Goal: Find contact information: Find contact information

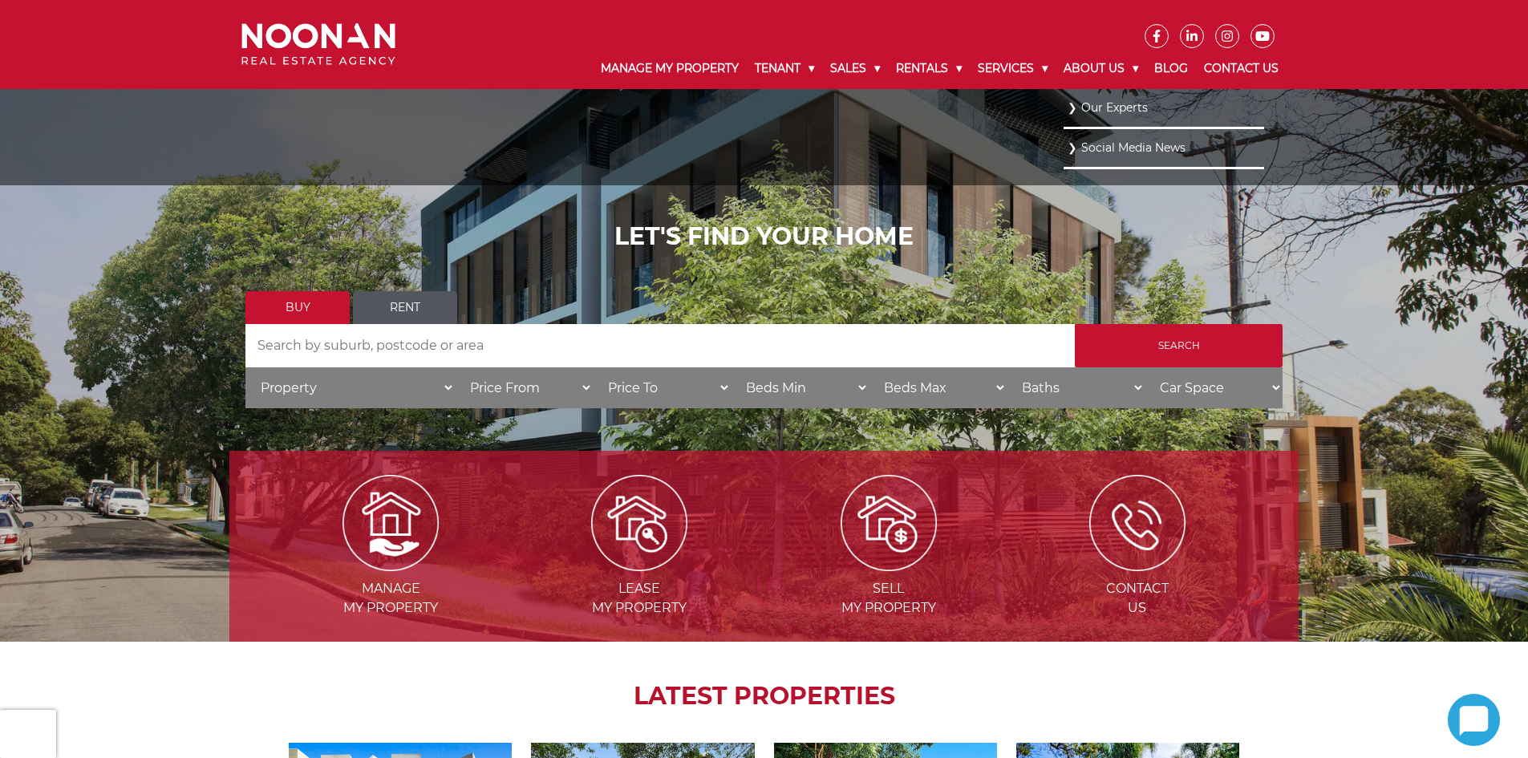
click at [1108, 100] on link "Our Experts" at bounding box center [1163, 108] width 192 height 22
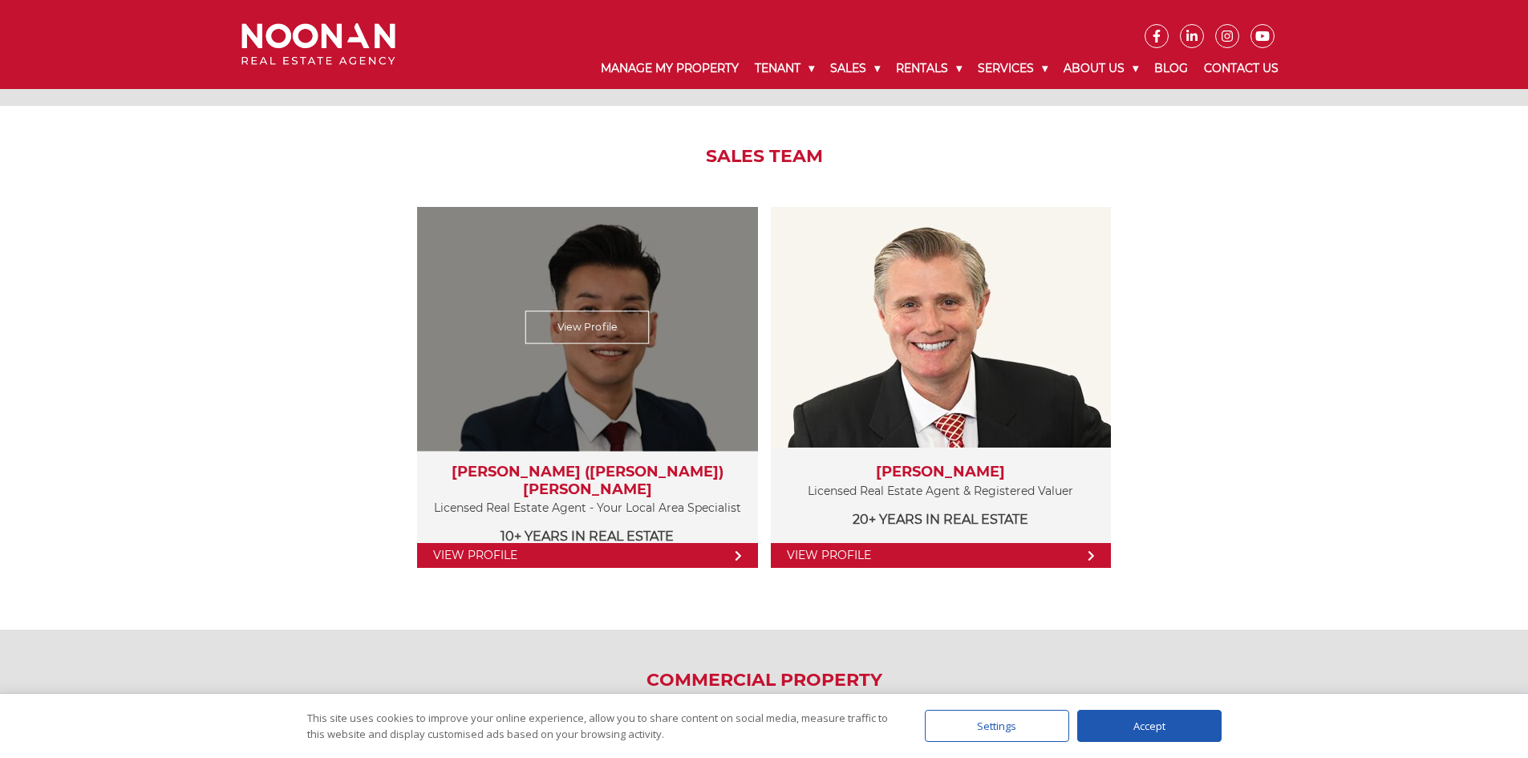
scroll to position [1684, 0]
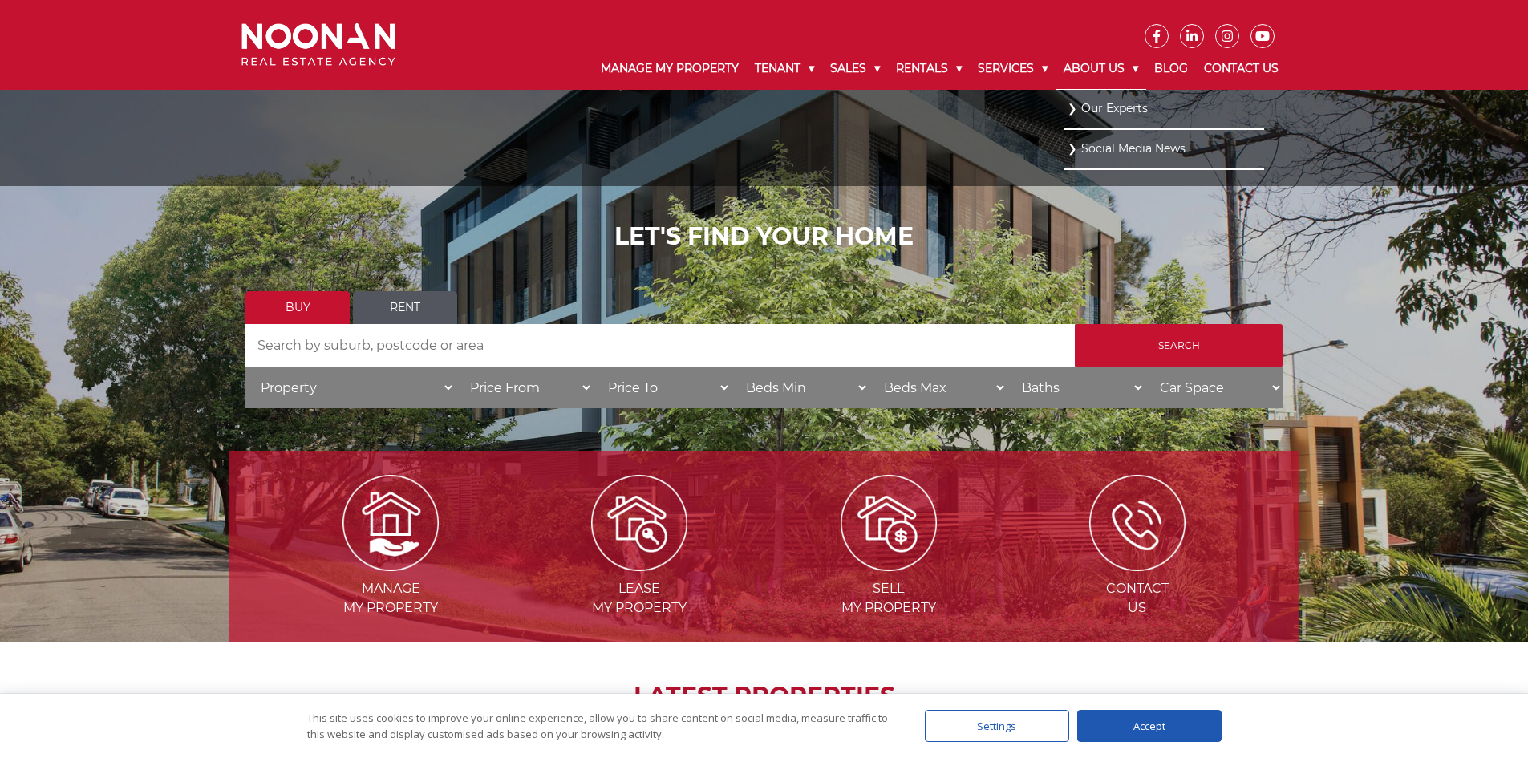
click at [1140, 68] on link "About Us" at bounding box center [1100, 69] width 91 height 42
click at [1139, 72] on link "About Us" at bounding box center [1100, 69] width 91 height 42
click at [1134, 63] on link "About Us" at bounding box center [1100, 69] width 91 height 42
click at [1123, 107] on link "Our Experts" at bounding box center [1163, 108] width 192 height 22
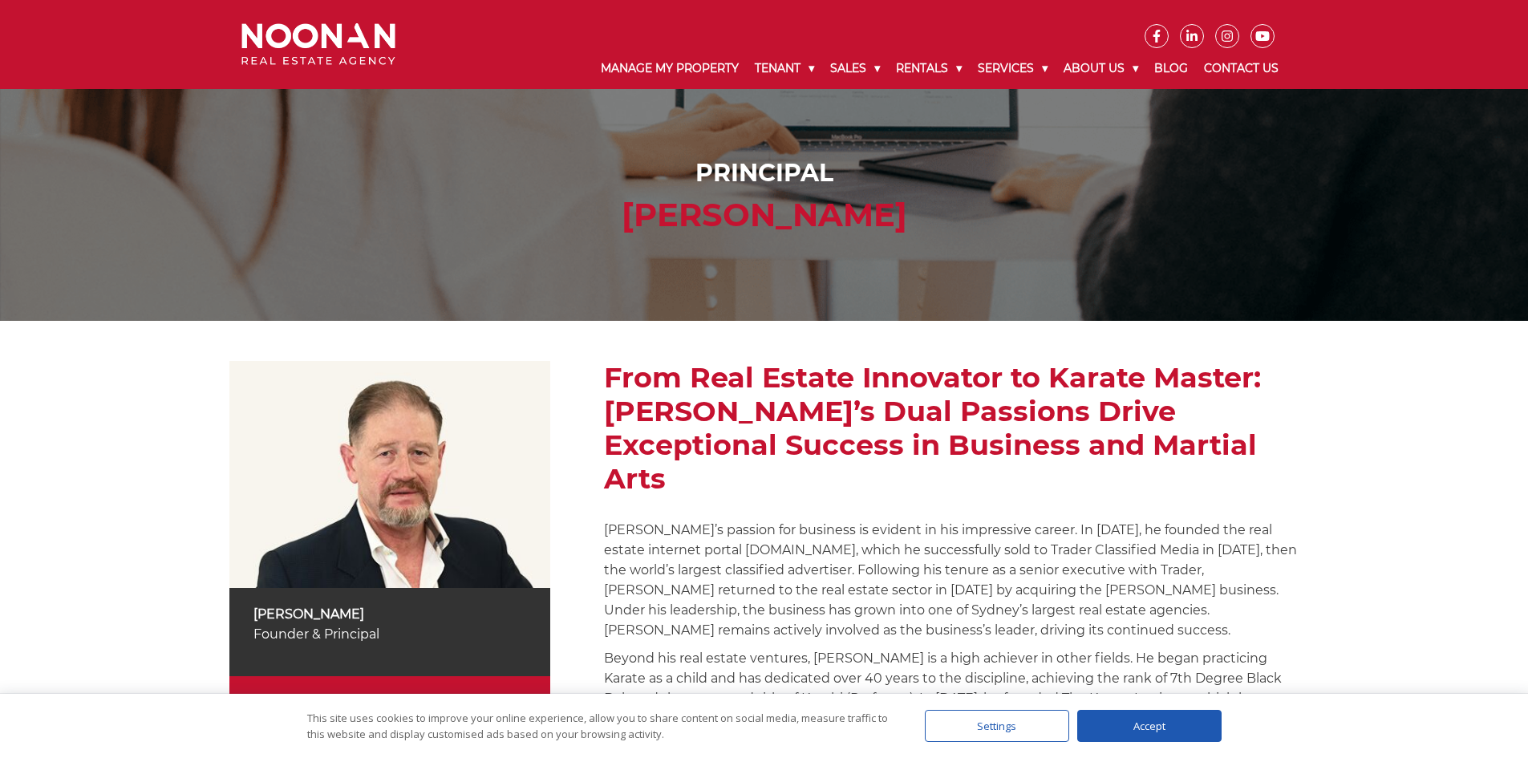
drag, startPoint x: 936, startPoint y: 213, endPoint x: 582, endPoint y: 215, distance: 353.7
click at [582, 215] on h2 "[PERSON_NAME]" at bounding box center [763, 215] width 1037 height 38
copy h2 "[PERSON_NAME]"
click at [412, 2] on nav "Manage My Property Tenant Urgent & Emergency Repairs Repairs and Maintenance Re…" at bounding box center [852, 44] width 891 height 89
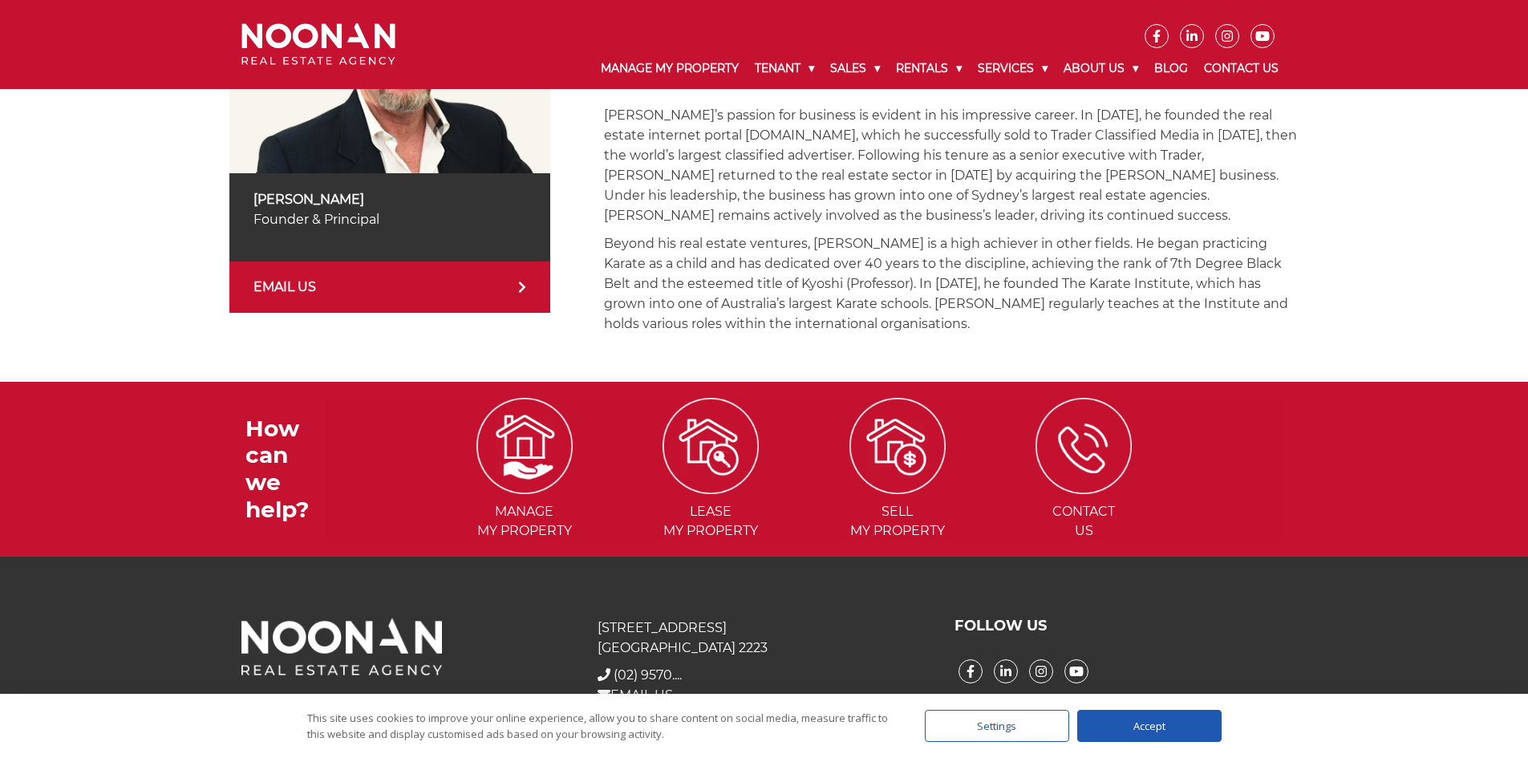
scroll to position [425, 0]
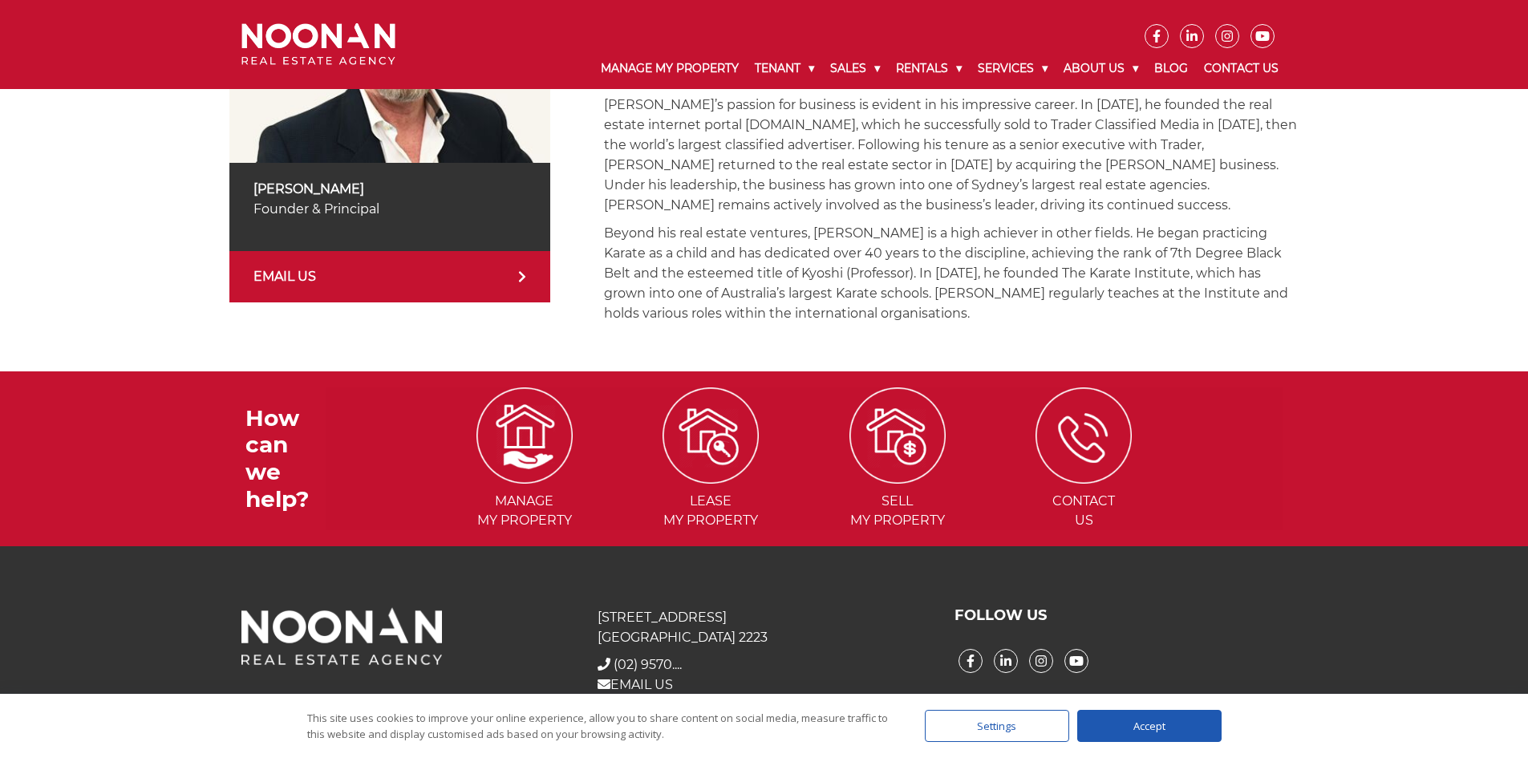
drag, startPoint x: 391, startPoint y: 212, endPoint x: 251, endPoint y: 213, distance: 140.4
click at [251, 213] on div "Michael Noonan Founder & Principal" at bounding box center [389, 207] width 321 height 88
copy p "Founder & Principal"
click at [658, 657] on span "(02) 9570...." at bounding box center [648, 664] width 68 height 15
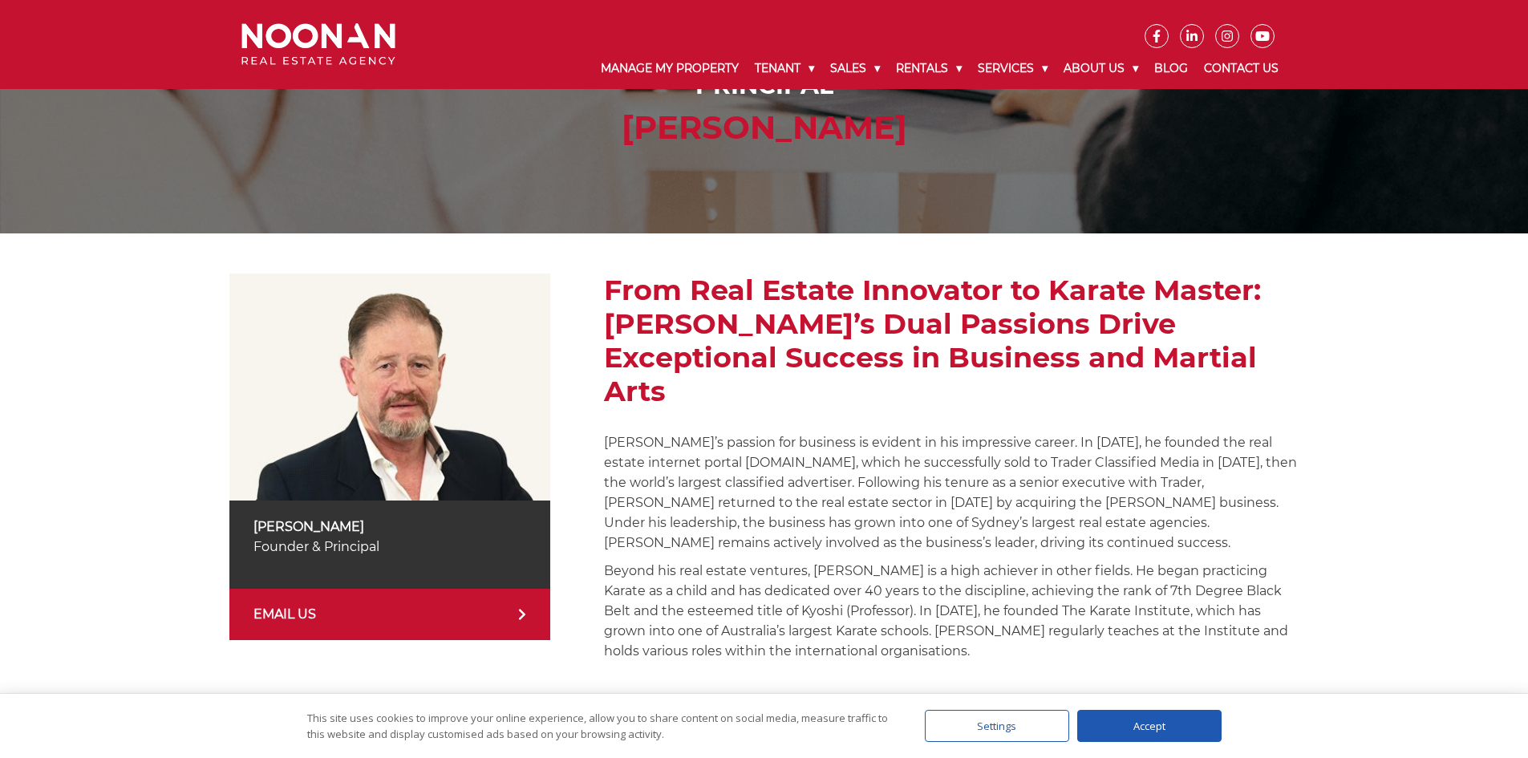
scroll to position [241, 0]
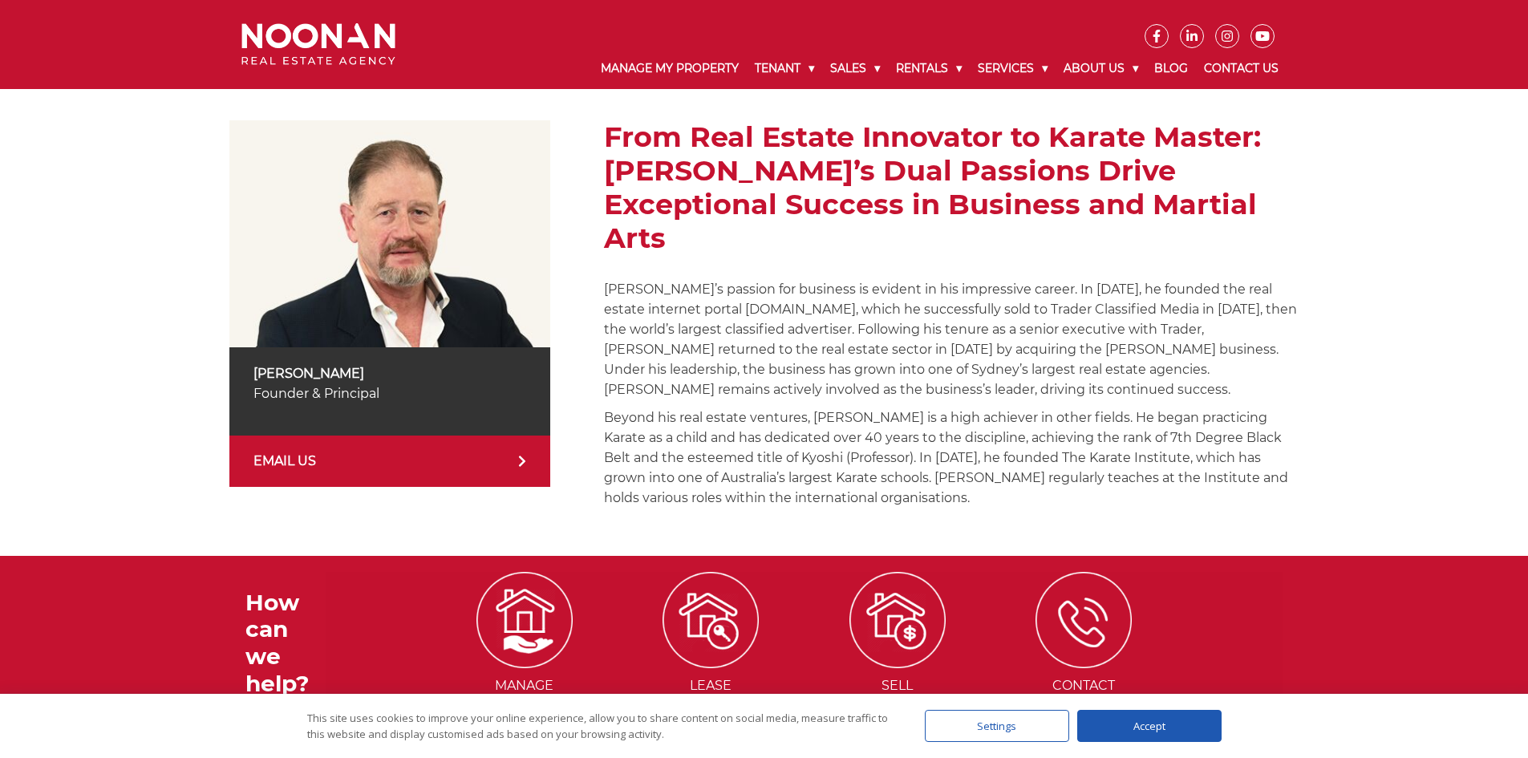
click at [319, 458] on link "EMAIL US" at bounding box center [389, 460] width 321 height 51
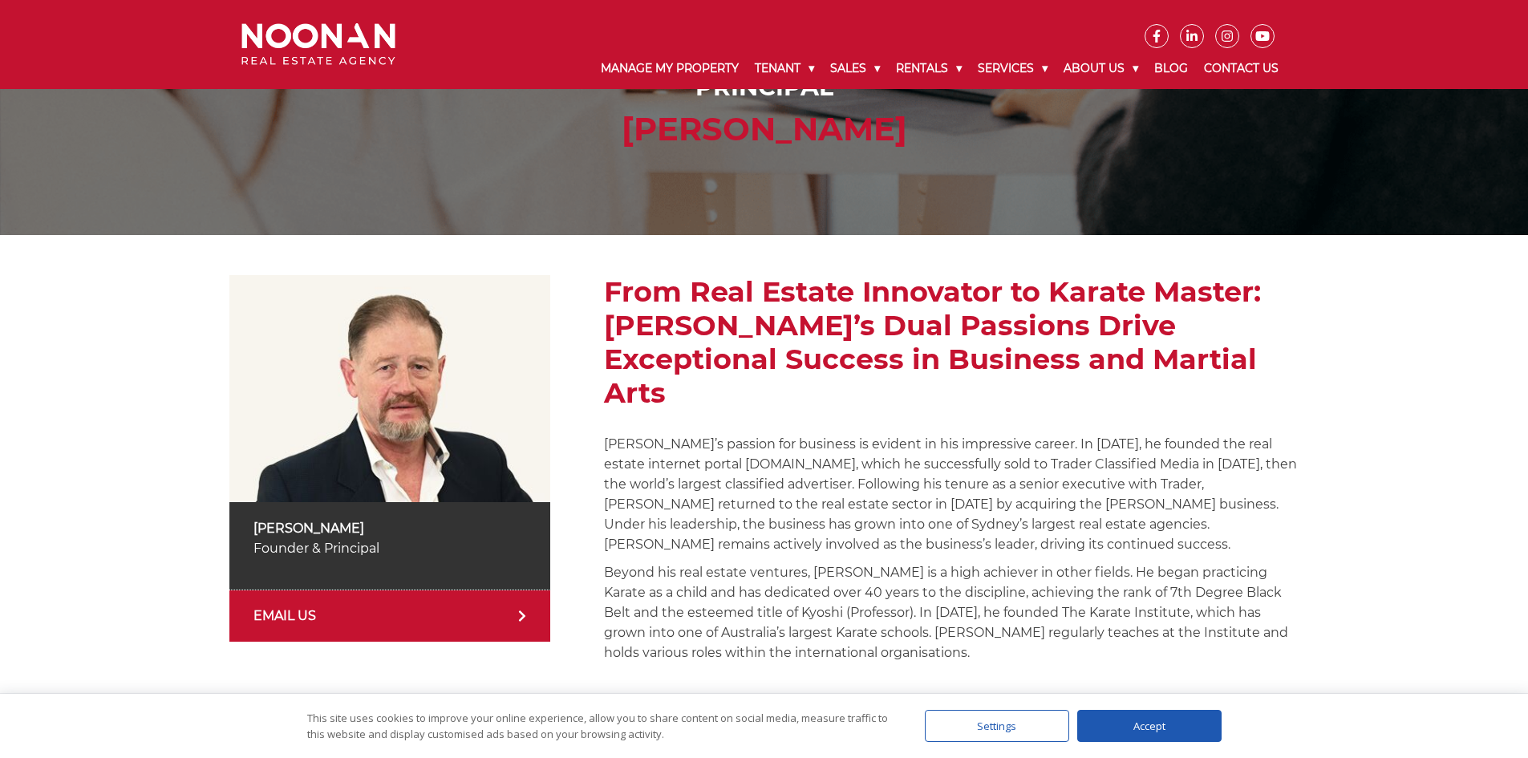
scroll to position [80, 0]
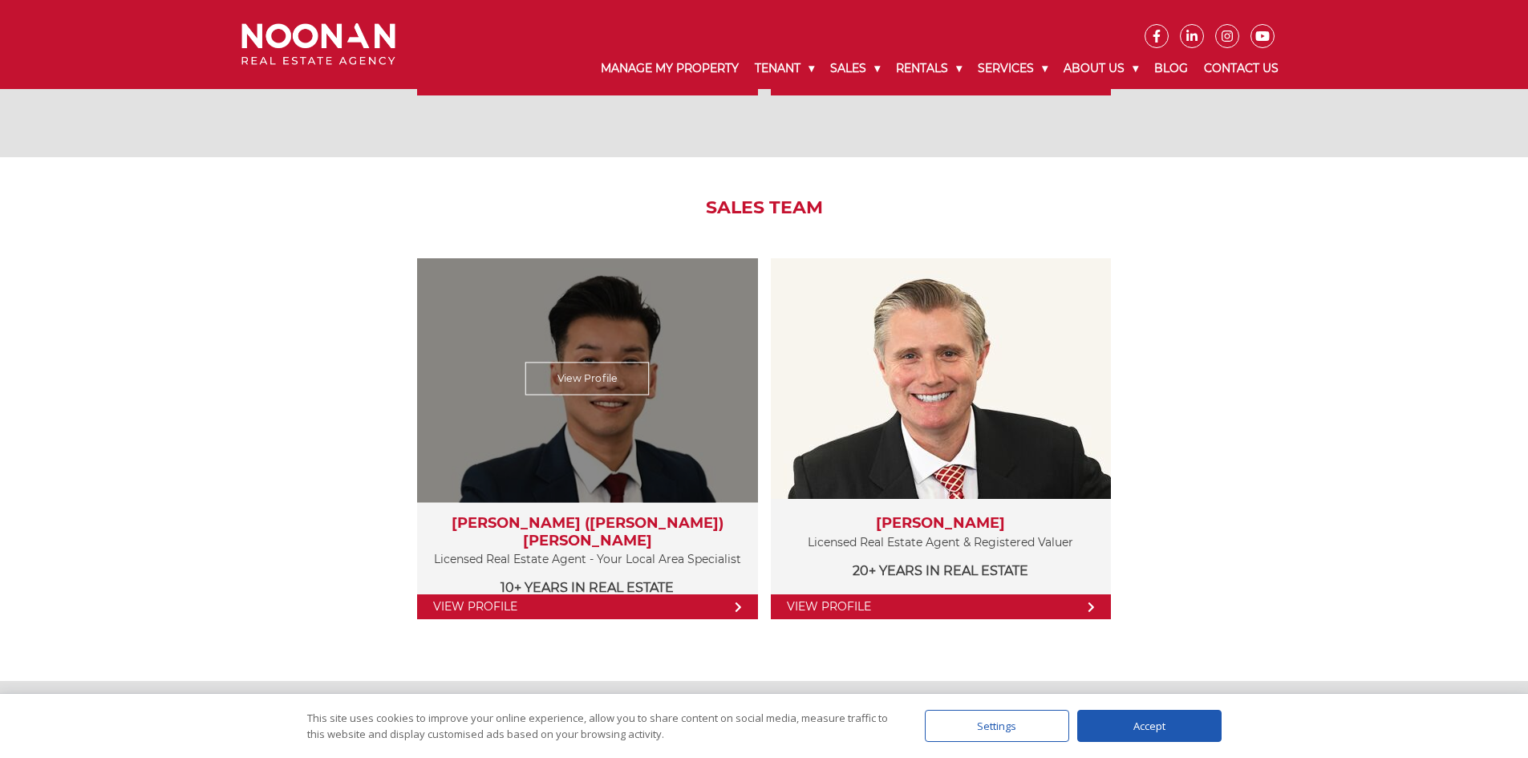
scroll to position [1604, 0]
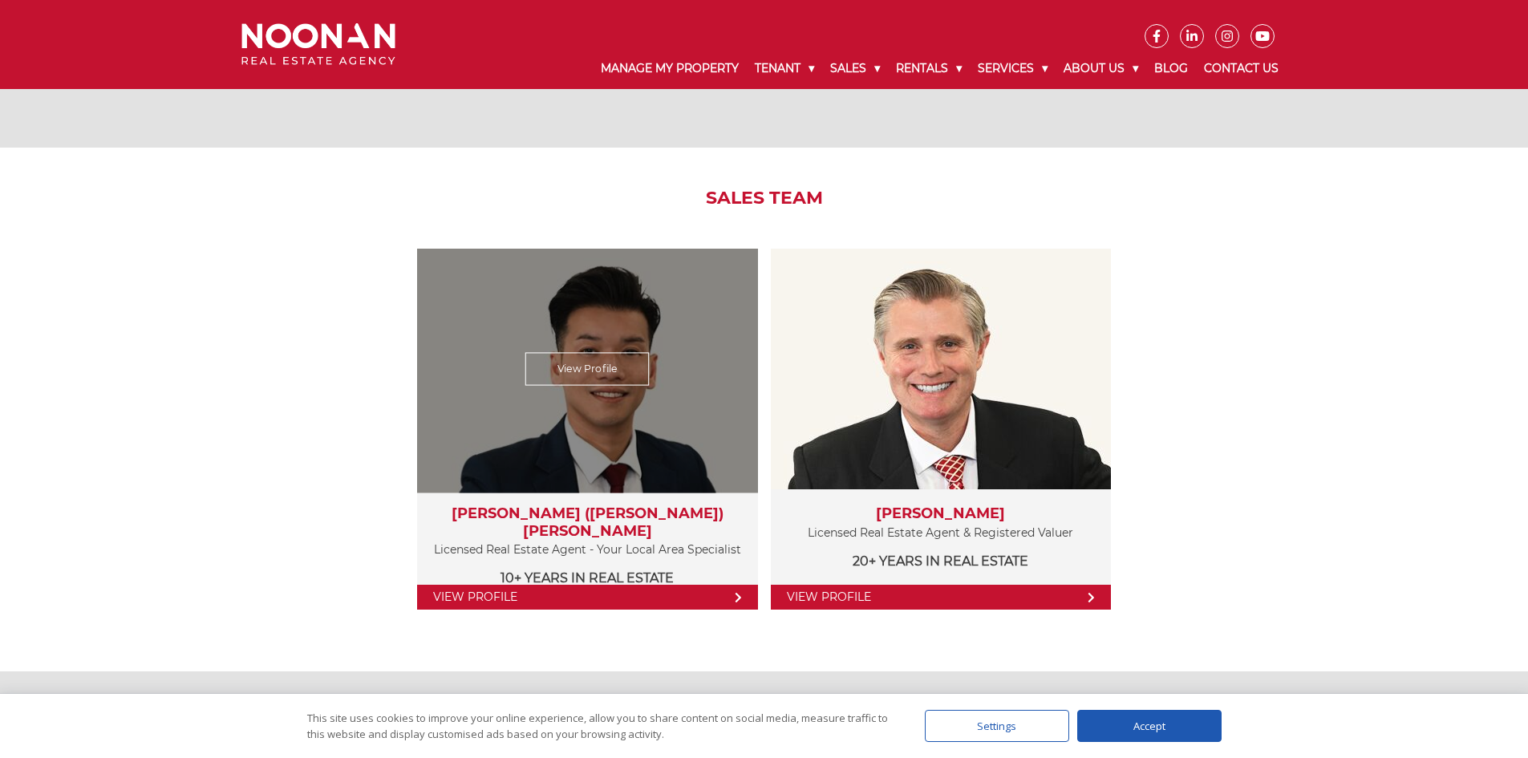
click at [563, 595] on link "View Profile" at bounding box center [587, 597] width 340 height 25
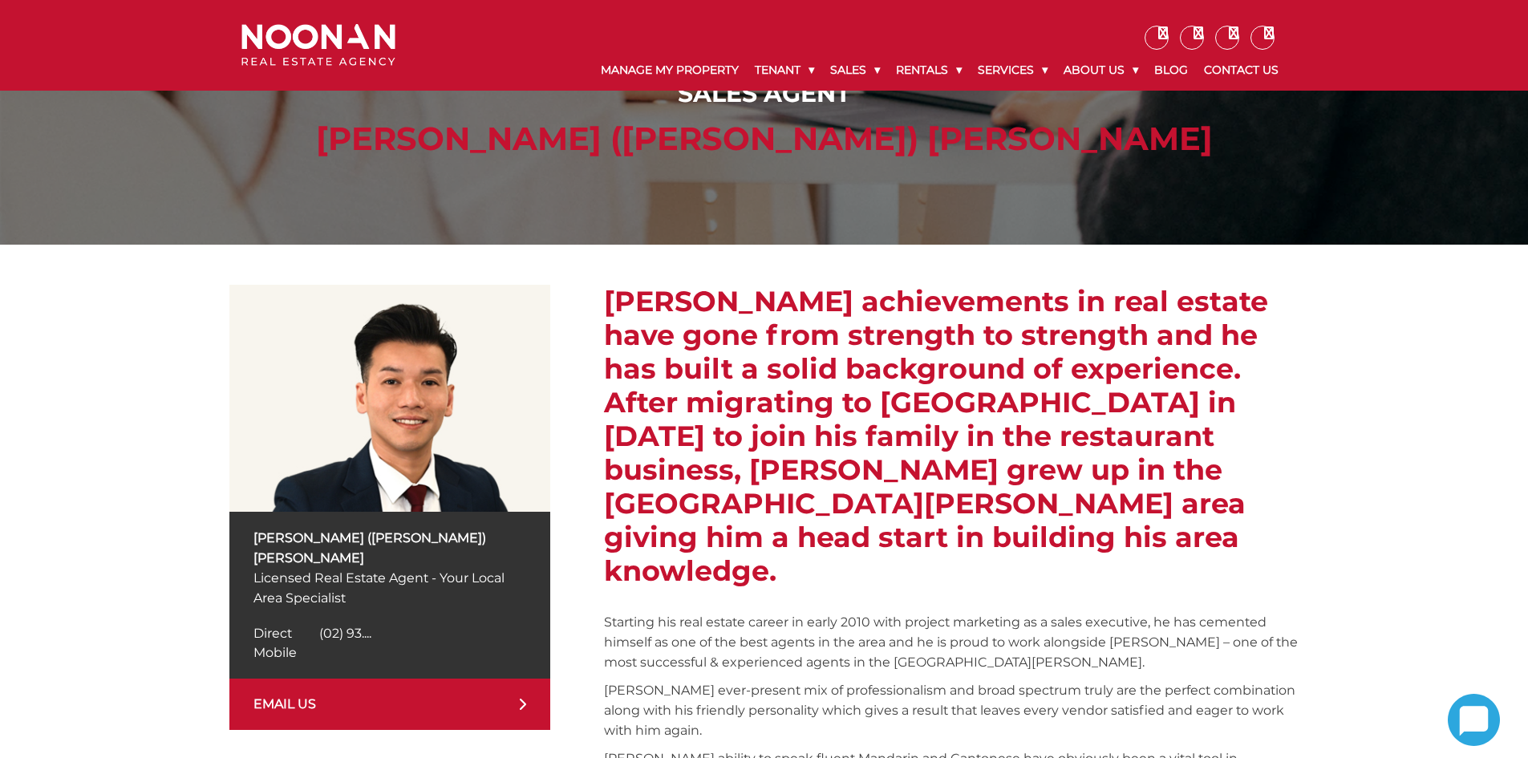
scroll to position [80, 0]
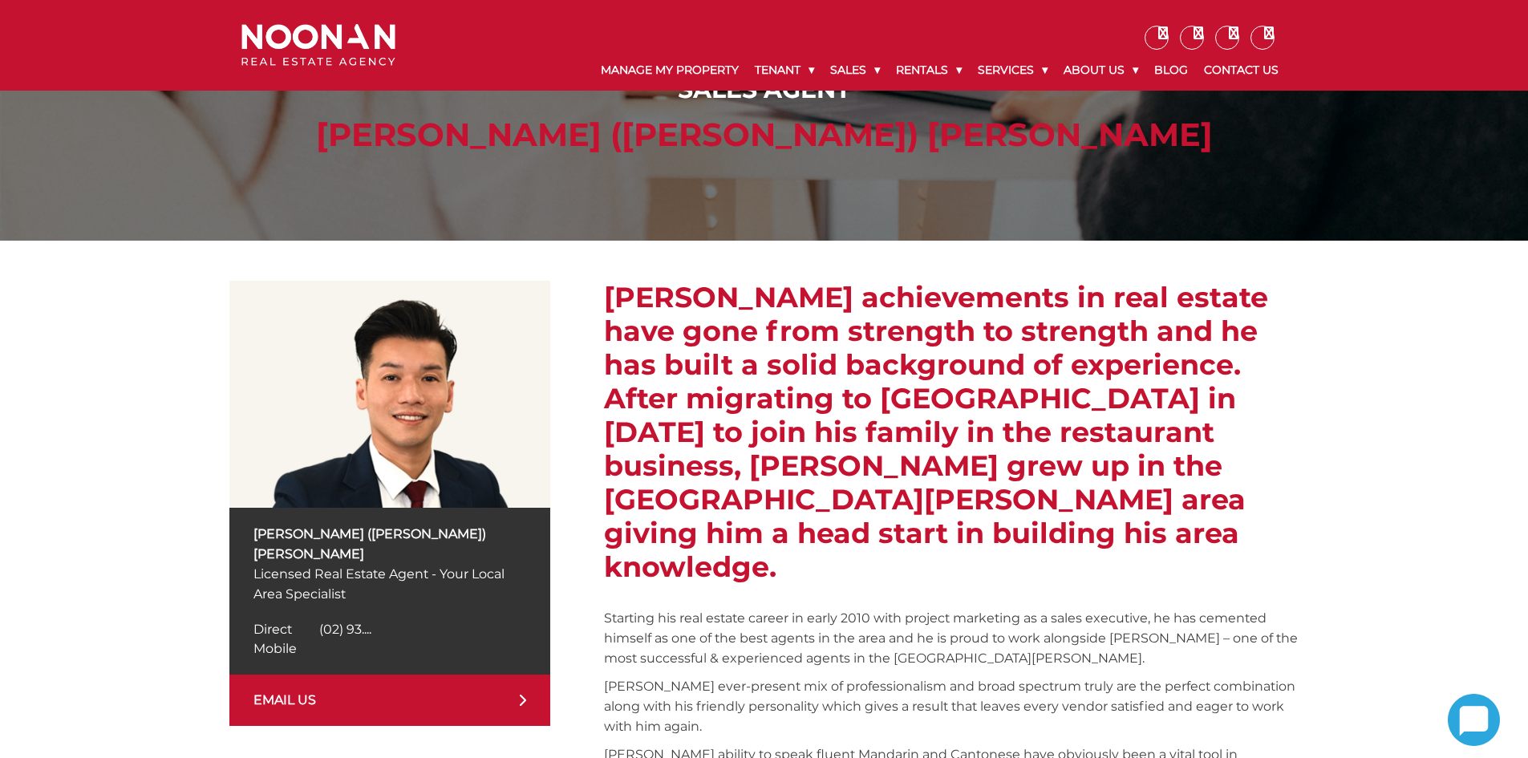
click at [340, 622] on span "(02) 93...." at bounding box center [345, 629] width 52 height 15
click at [369, 622] on span "(02) 93...." at bounding box center [345, 629] width 52 height 15
click at [361, 622] on span "(02) 93...." at bounding box center [345, 629] width 52 height 15
click at [330, 622] on span "(02) 93...." at bounding box center [345, 629] width 52 height 15
click at [305, 622] on link "Direct (02) 93...." at bounding box center [312, 629] width 118 height 15
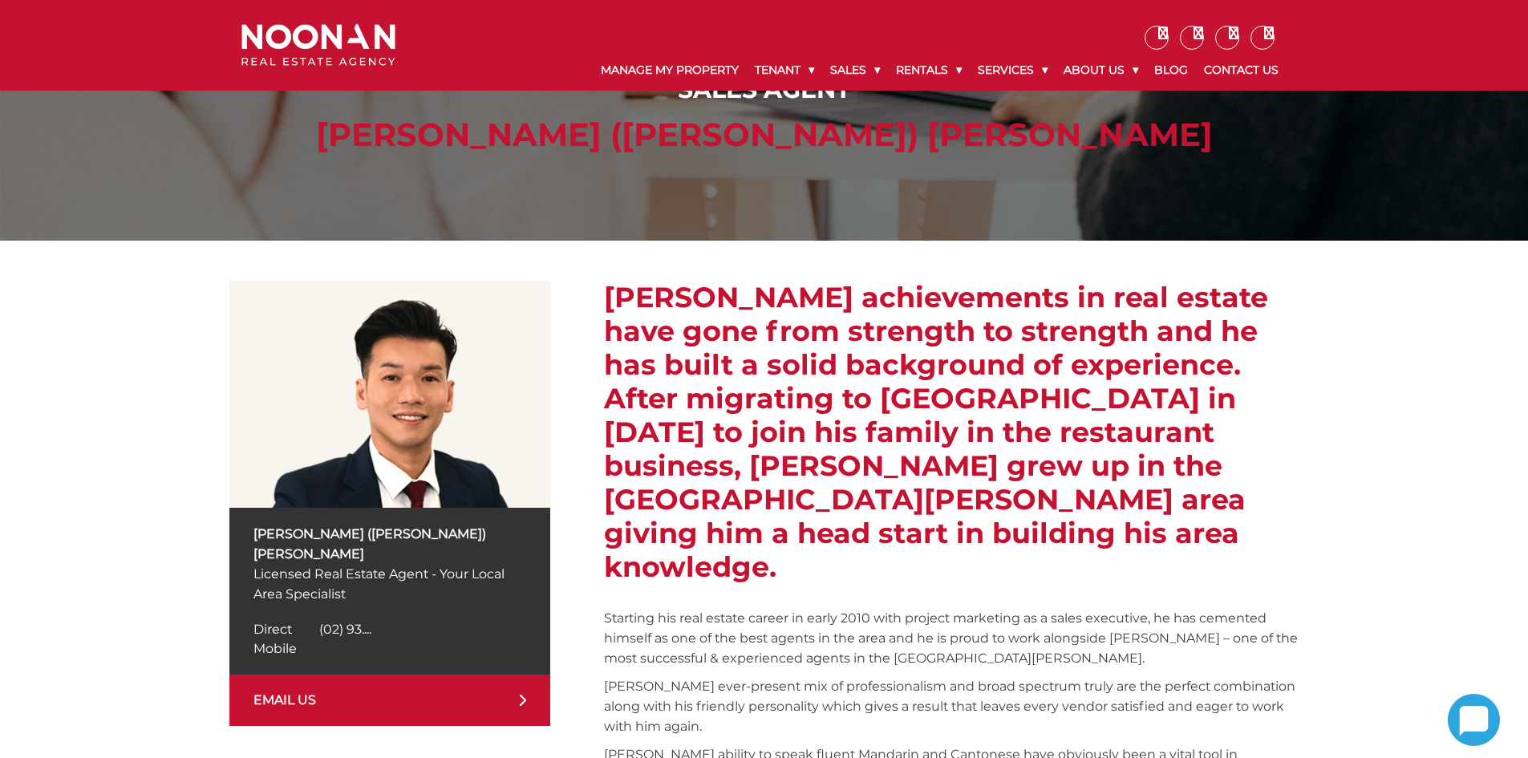
click at [274, 529] on p "Simon (Xin Rong) Cai" at bounding box center [389, 544] width 273 height 40
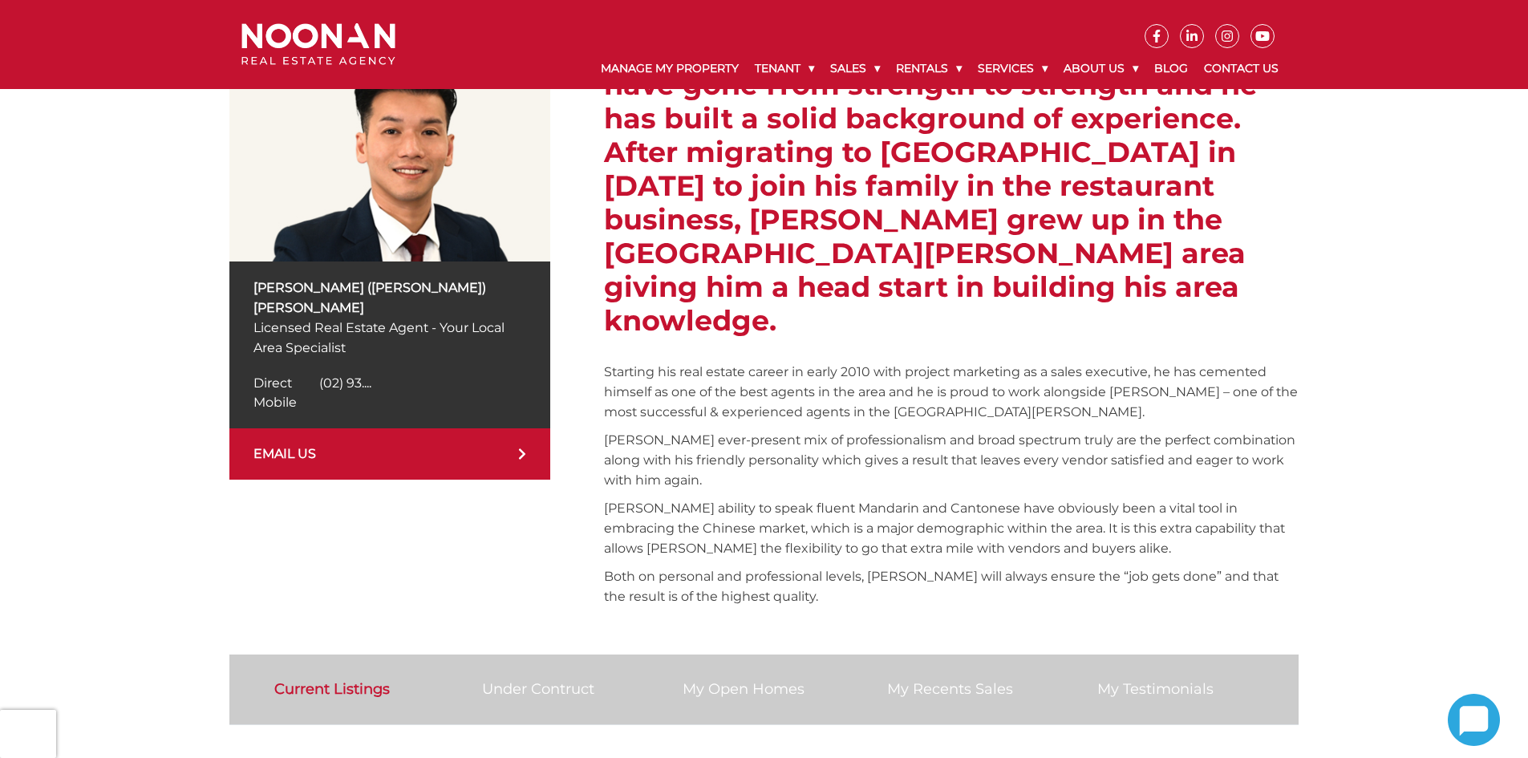
scroll to position [322, 0]
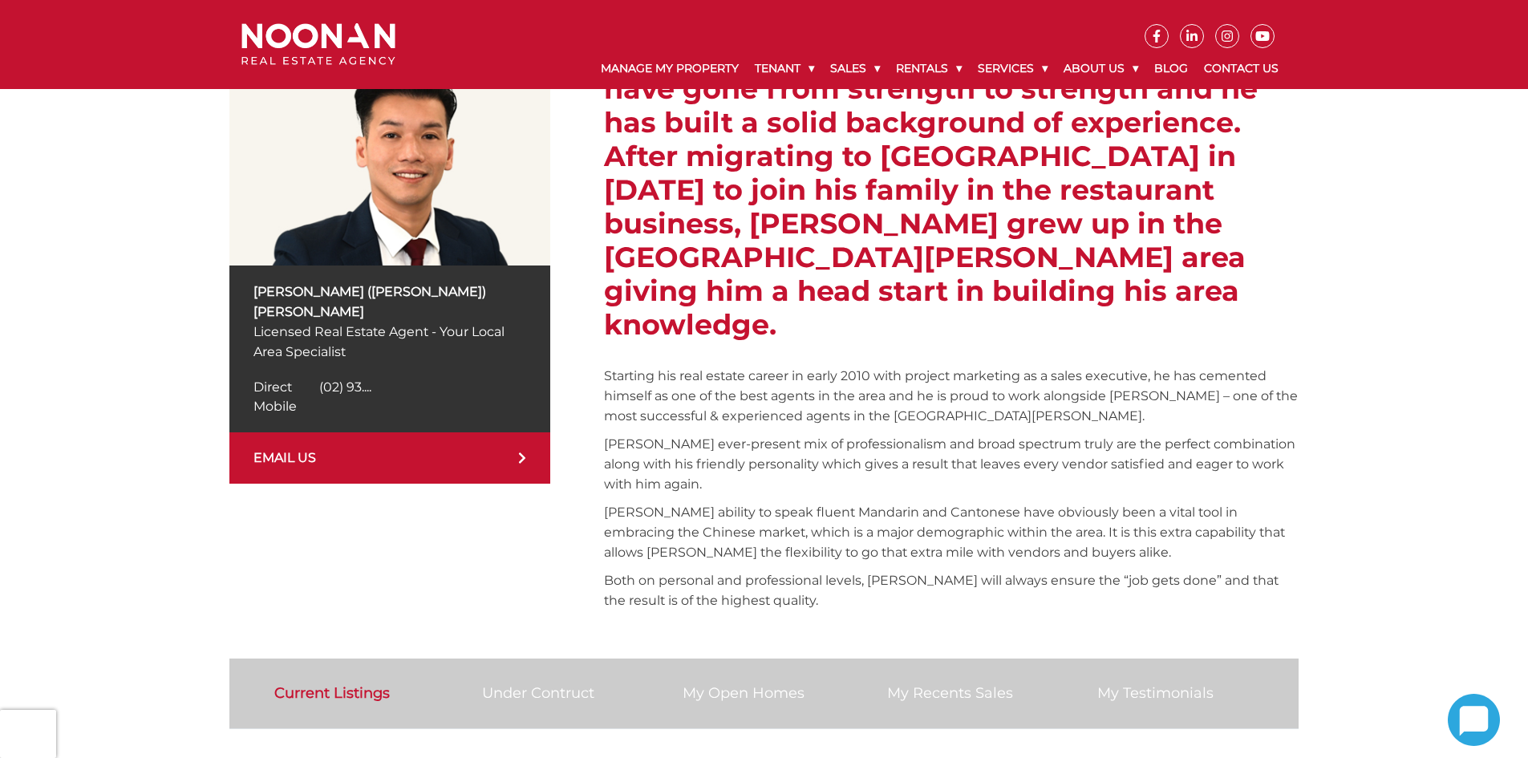
click at [353, 379] on span "(02) 93...." at bounding box center [345, 386] width 52 height 15
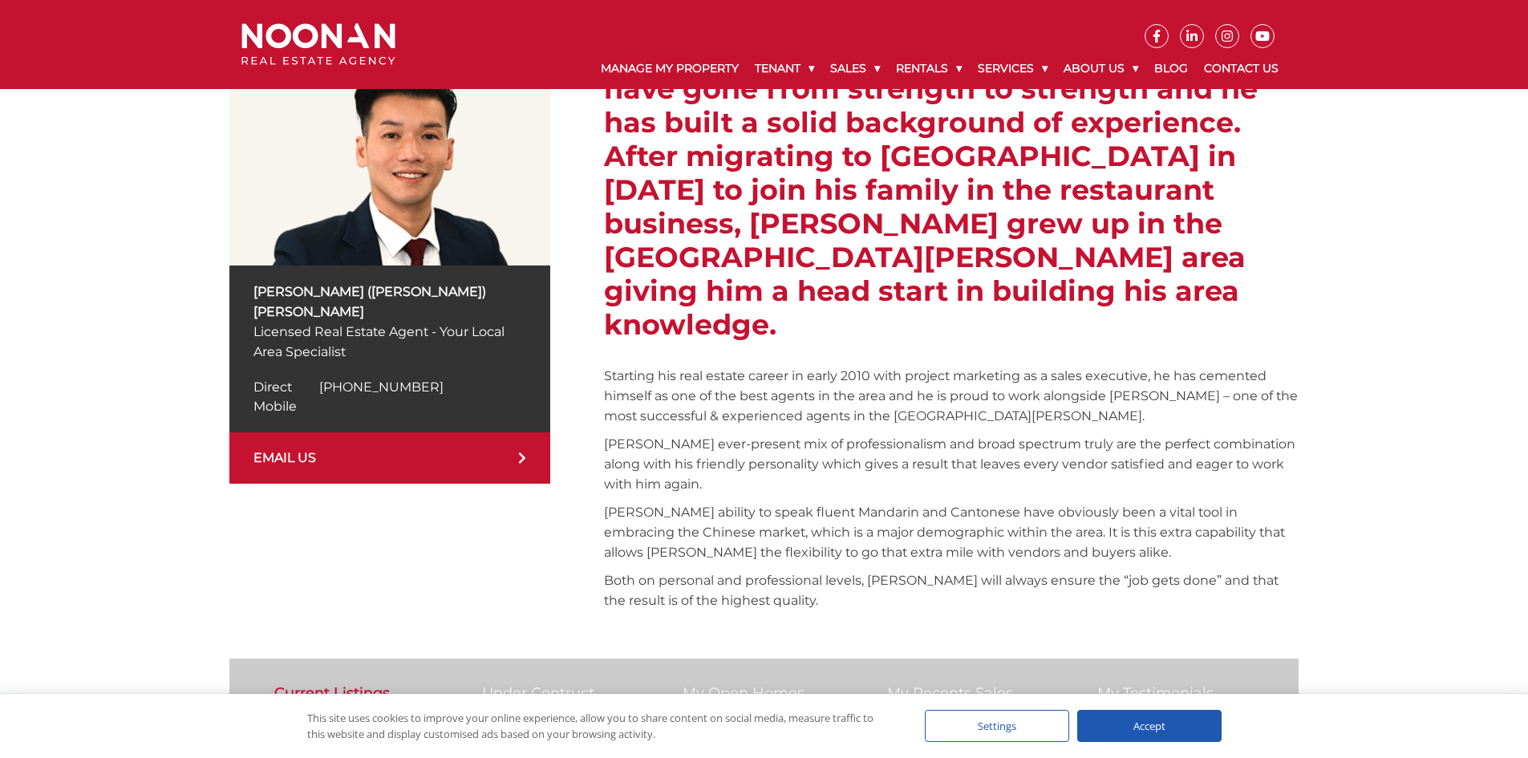
drag, startPoint x: 420, startPoint y: 371, endPoint x: 314, endPoint y: 367, distance: 106.0
click at [314, 378] on div "Direct (02) 9330 6813 Direct (02) 93...." at bounding box center [389, 387] width 273 height 19
copy span "(02) 9330 6813"
drag, startPoint x: 353, startPoint y: 331, endPoint x: 252, endPoint y: 317, distance: 102.1
click at [252, 317] on div "Simon (Xin Rong) Cai Licensed Real Estate Agent - Your Local Area Specialist Di…" at bounding box center [389, 348] width 321 height 167
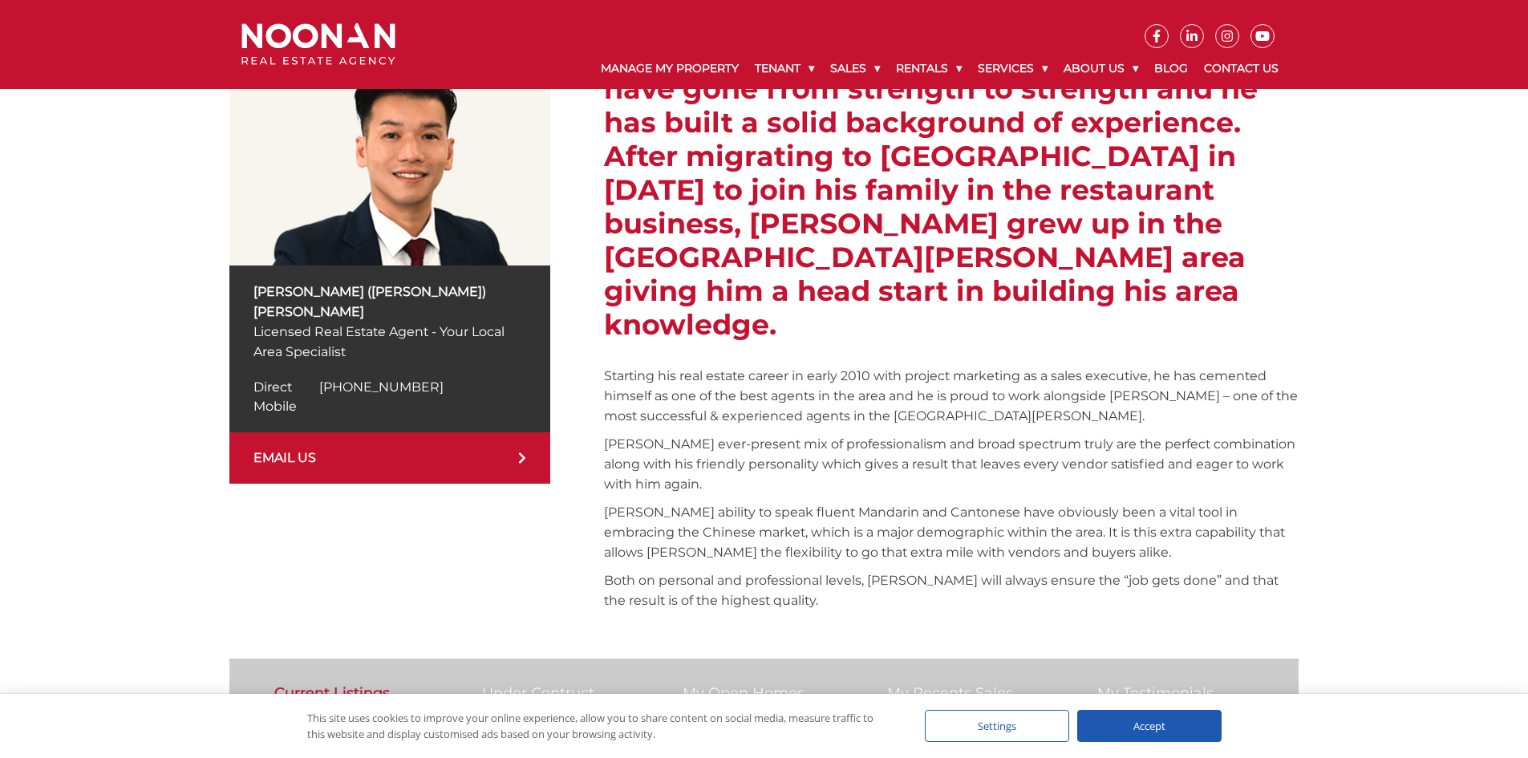
copy p "Licensed Real Estate Agent - Your Local Area Specialist"
drag, startPoint x: 420, startPoint y: 286, endPoint x: 257, endPoint y: 292, distance: 163.7
click at [257, 292] on p "Simon (Xin Rong) Cai" at bounding box center [389, 302] width 273 height 40
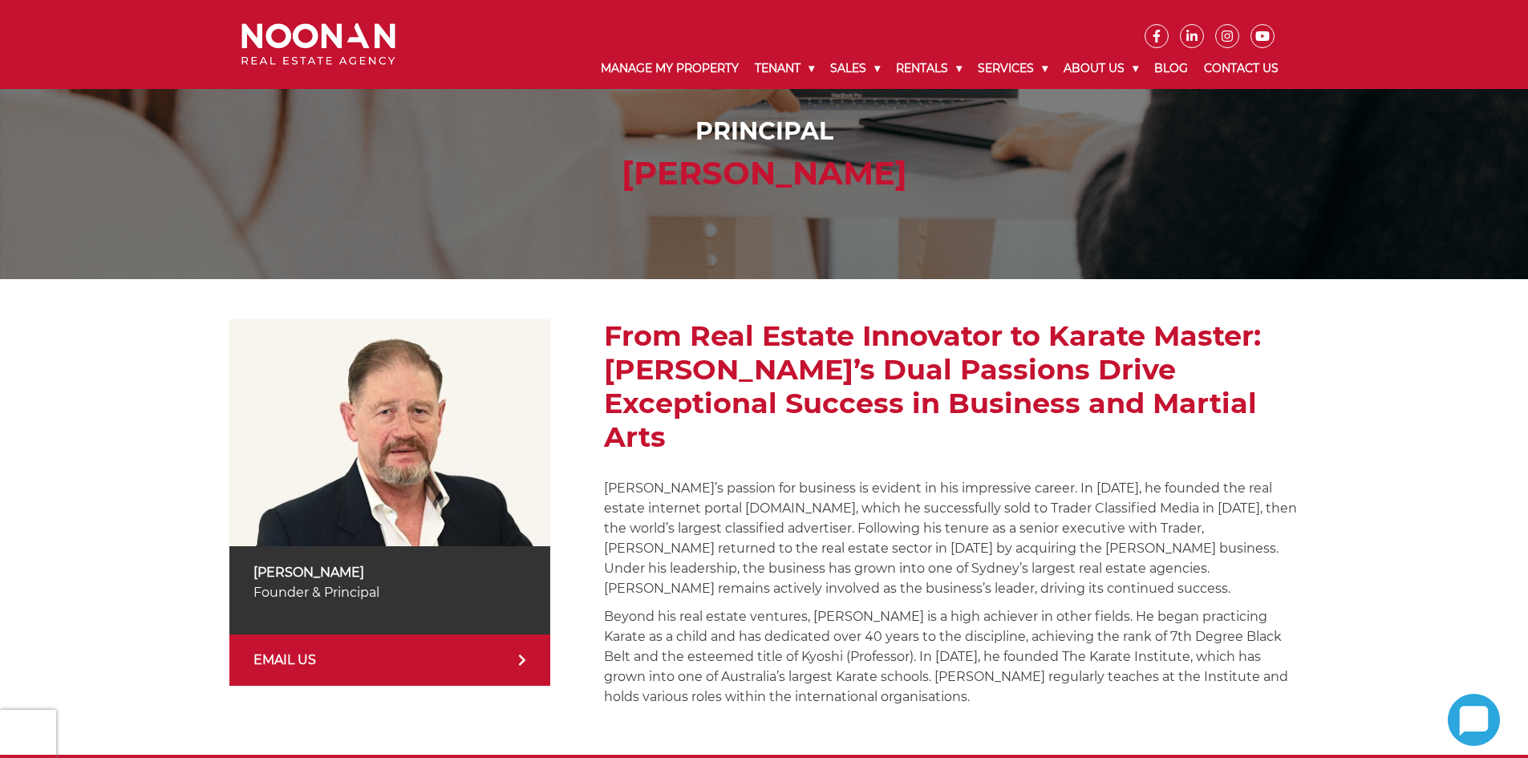
scroll to position [160, 0]
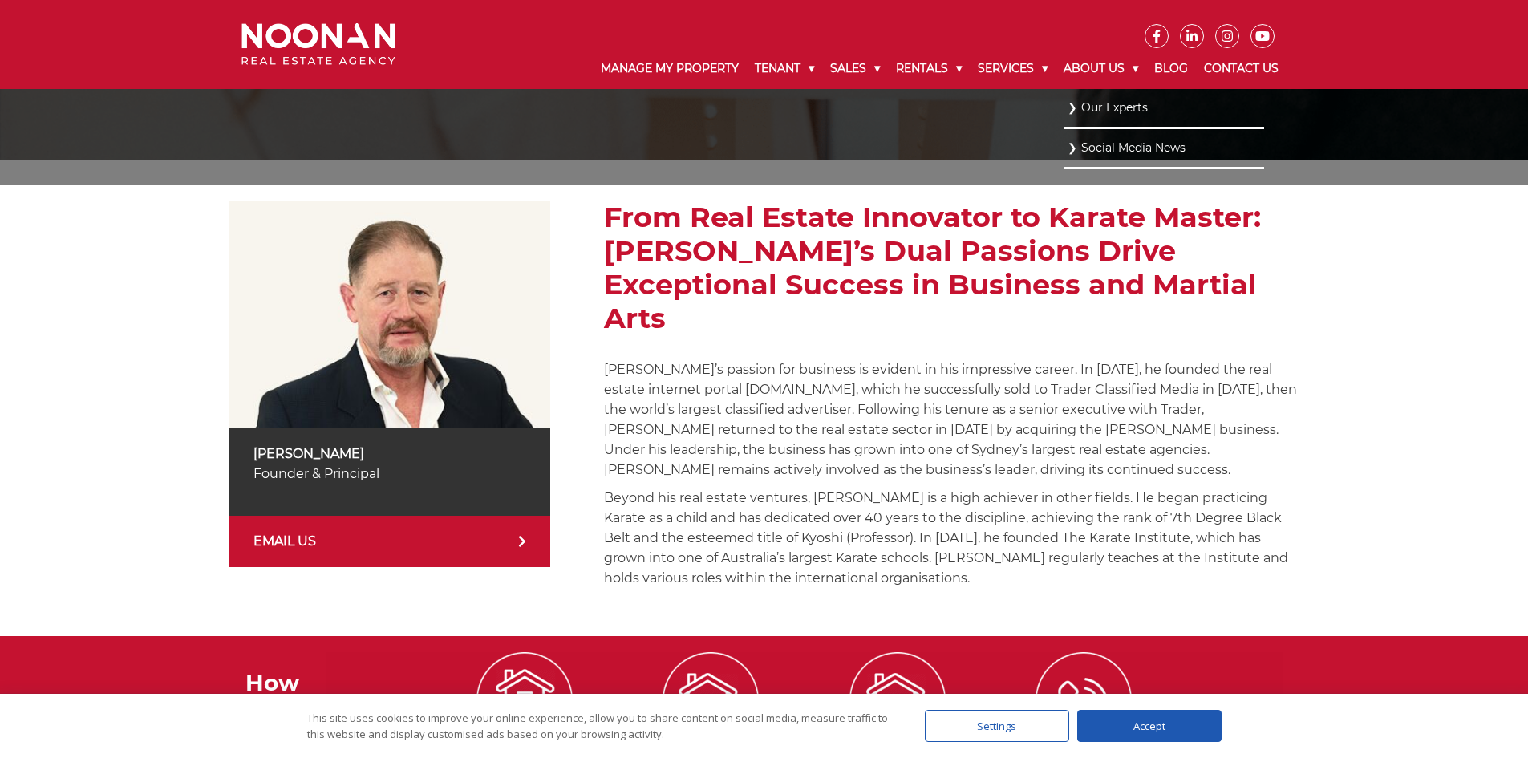
click at [1097, 106] on link "Our Experts" at bounding box center [1163, 108] width 192 height 22
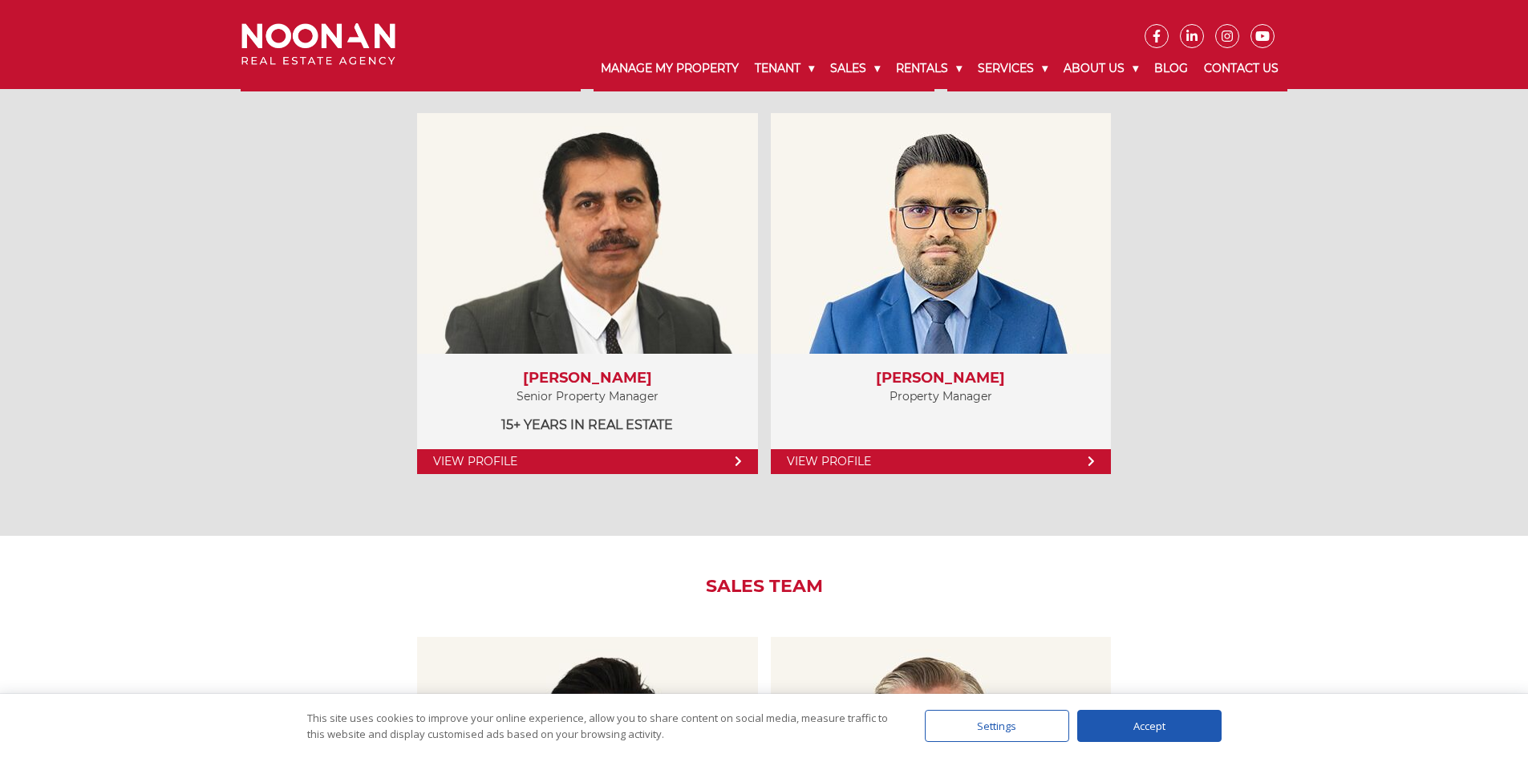
scroll to position [1604, 0]
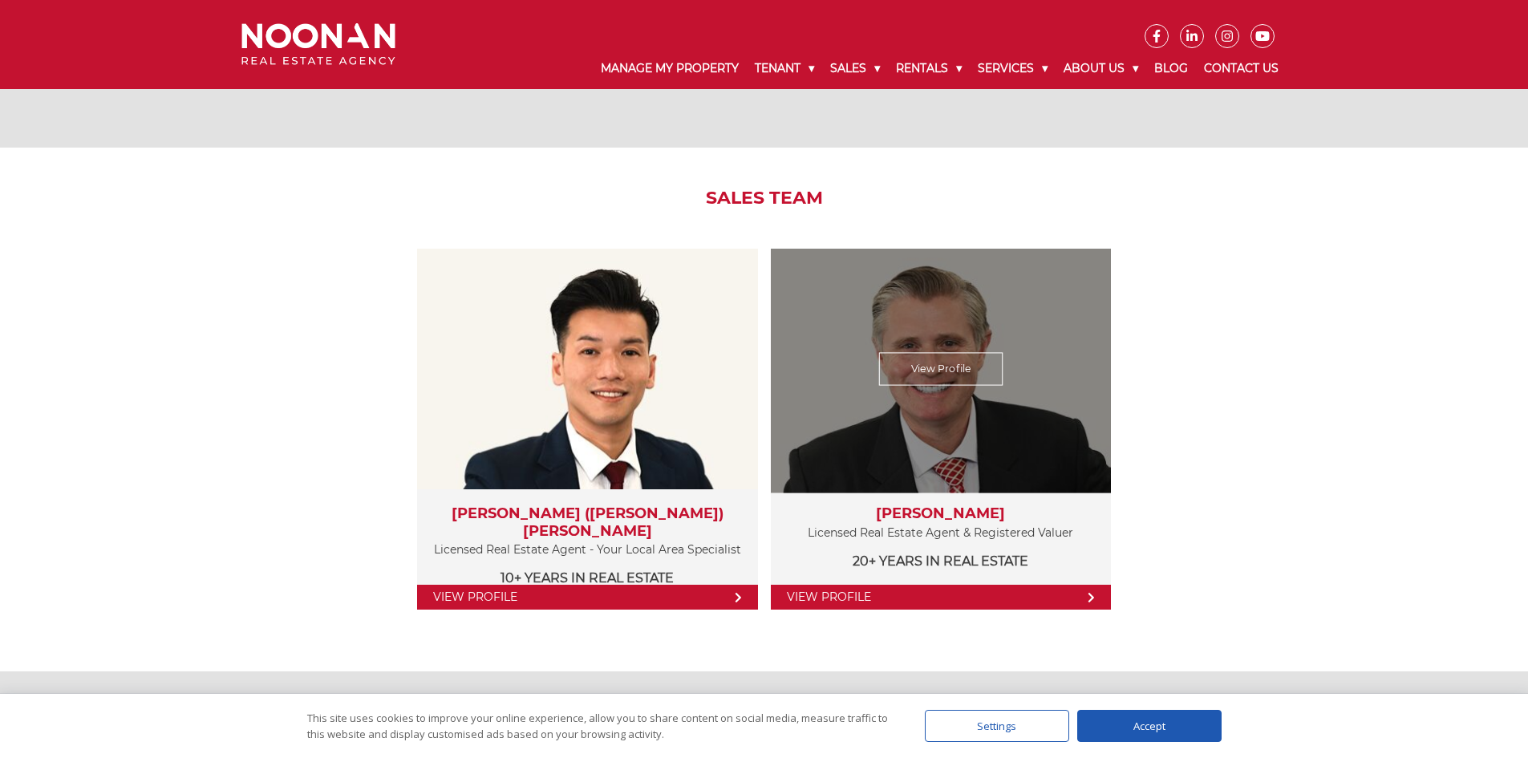
click at [943, 369] on link "View Profile" at bounding box center [940, 369] width 124 height 33
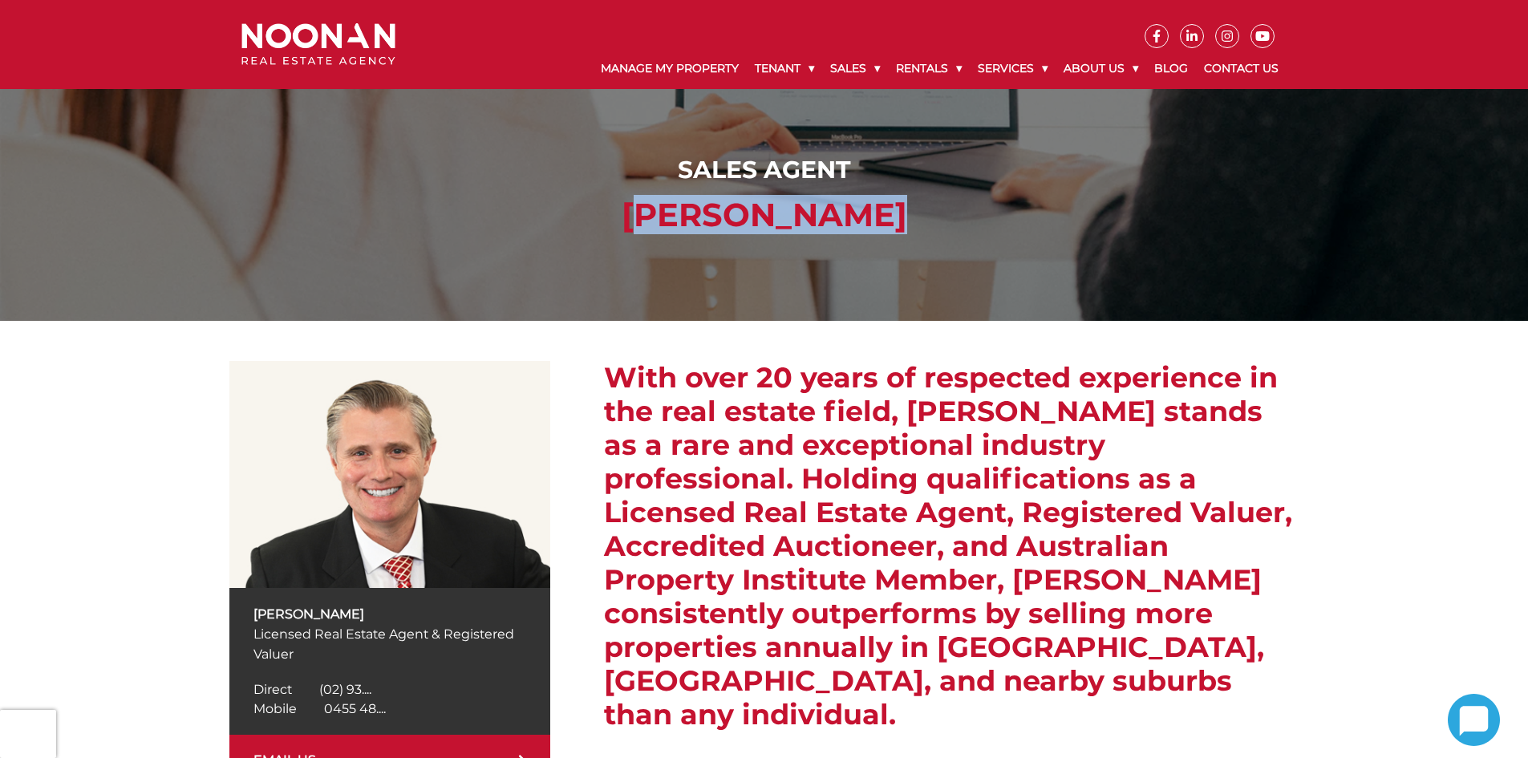
drag, startPoint x: 911, startPoint y: 223, endPoint x: 588, endPoint y: 225, distance: 323.2
click at [589, 224] on h1 "[PERSON_NAME]" at bounding box center [763, 215] width 1037 height 38
copy h1 "[PERSON_NAME]"
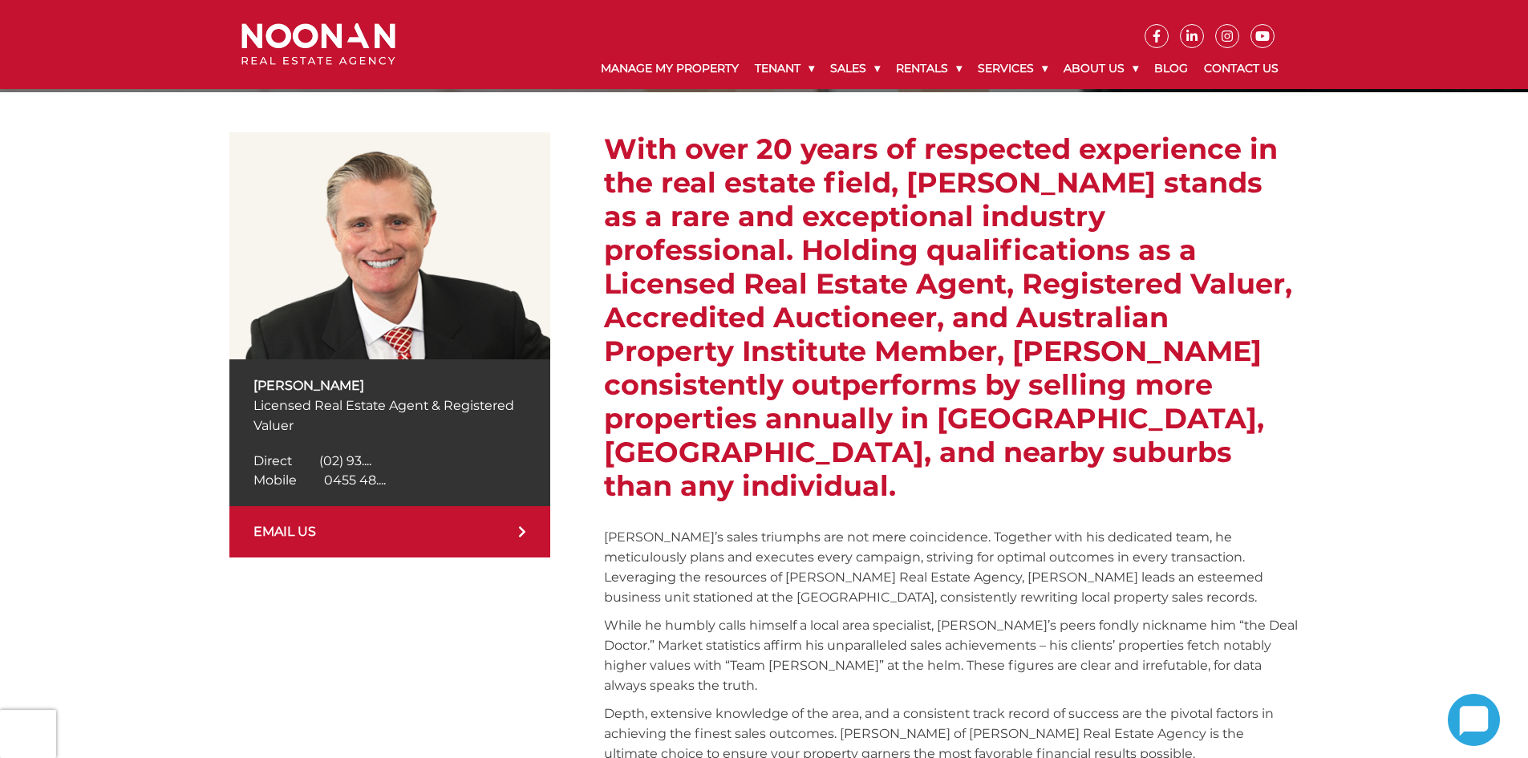
scroll to position [241, 0]
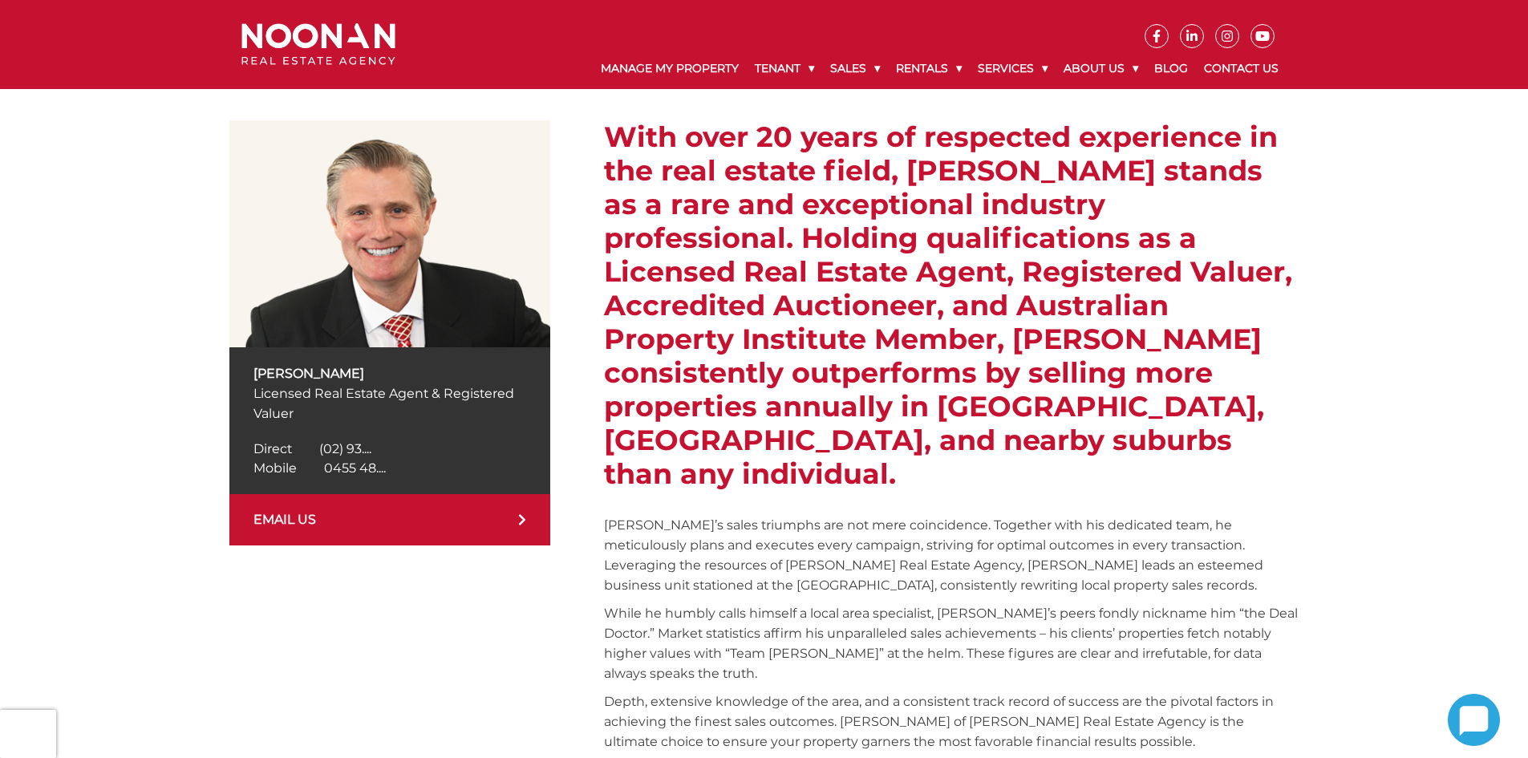
click at [354, 453] on span "(02) 93...." at bounding box center [345, 448] width 52 height 15
copy span "[PHONE_NUMBER]"
drag, startPoint x: 433, startPoint y: 450, endPoint x: 317, endPoint y: 450, distance: 116.3
click at [317, 450] on div "Direct [PHONE_NUMBER] Direct (02) 93...." at bounding box center [389, 448] width 273 height 19
